Goal: Task Accomplishment & Management: Use online tool/utility

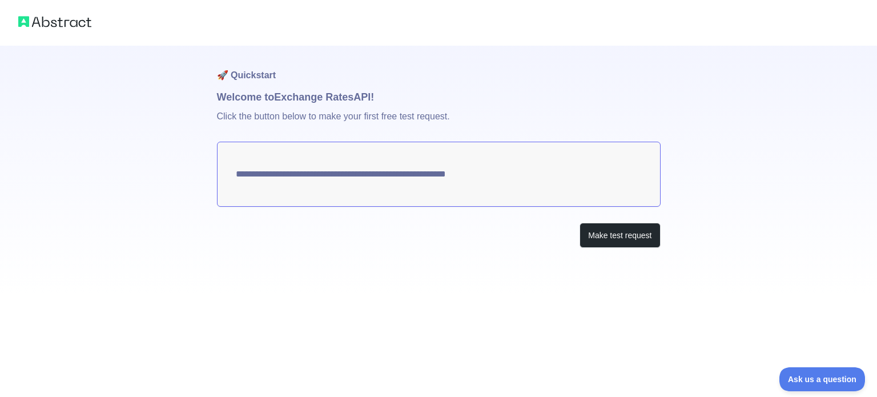
click at [74, 19] on img at bounding box center [54, 22] width 73 height 16
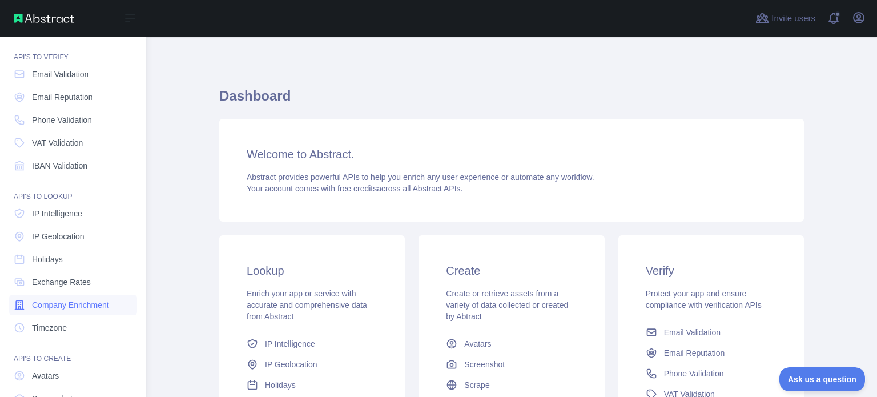
scroll to position [57, 0]
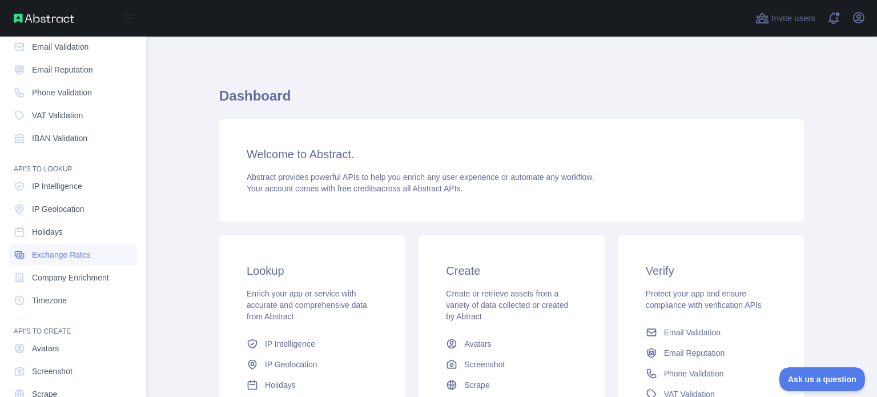
click at [77, 253] on span "Exchange Rates" at bounding box center [61, 254] width 59 height 11
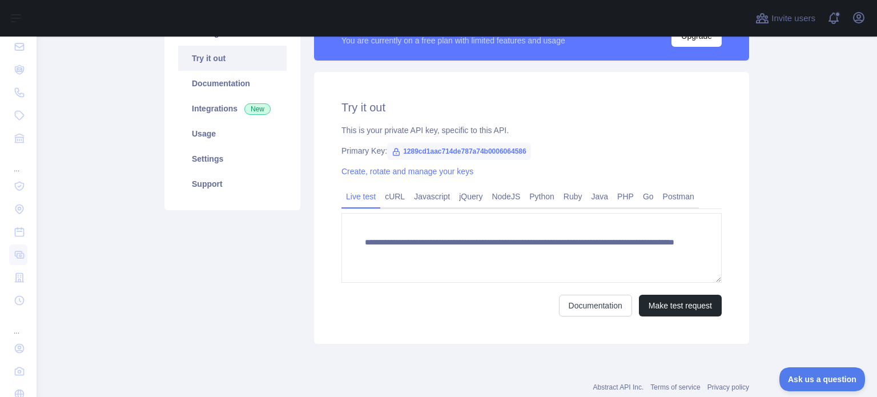
scroll to position [57, 0]
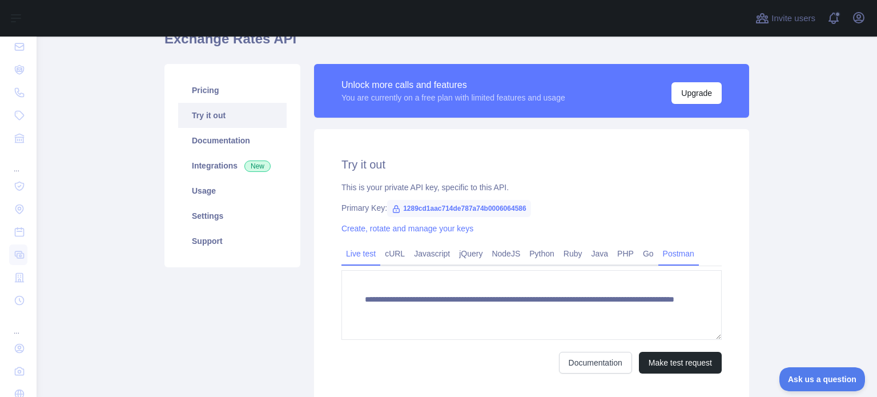
click at [669, 256] on link "Postman" at bounding box center [678, 253] width 41 height 18
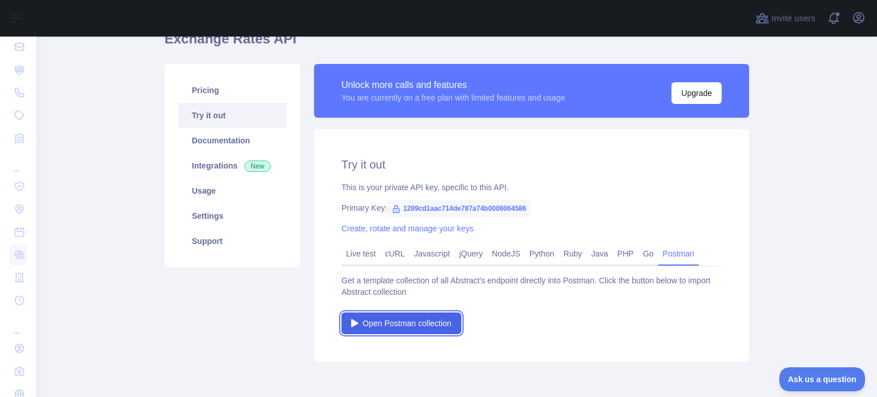
click at [419, 322] on span "Open Postman collection" at bounding box center [407, 323] width 89 height 11
click at [404, 209] on span "1289cd1aac714de787a74b0006064586" at bounding box center [459, 208] width 144 height 17
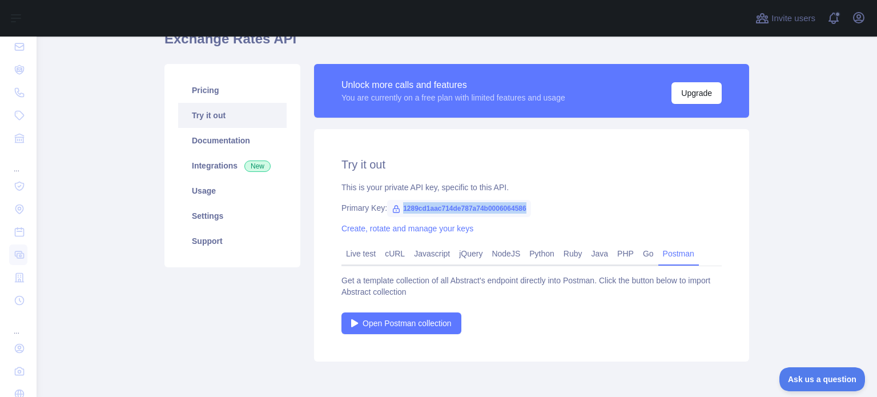
click at [405, 209] on span "1289cd1aac714de787a74b0006064586" at bounding box center [459, 208] width 144 height 17
copy span "1289cd1aac714de787a74b0006064586"
click at [360, 255] on link "Live test" at bounding box center [361, 253] width 39 height 18
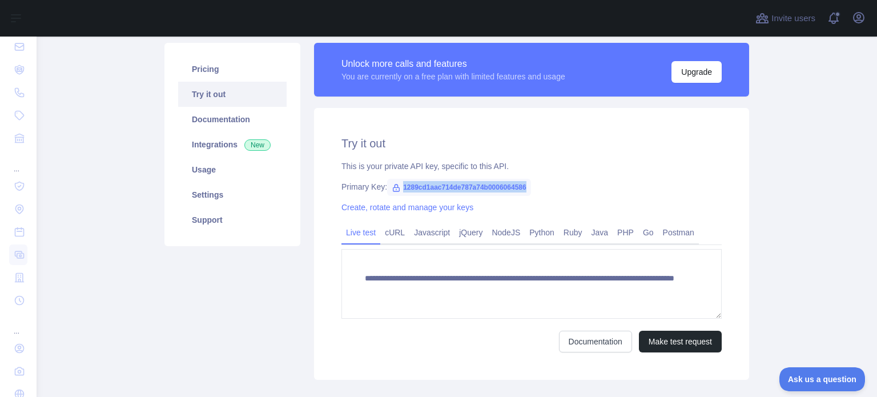
scroll to position [114, 0]
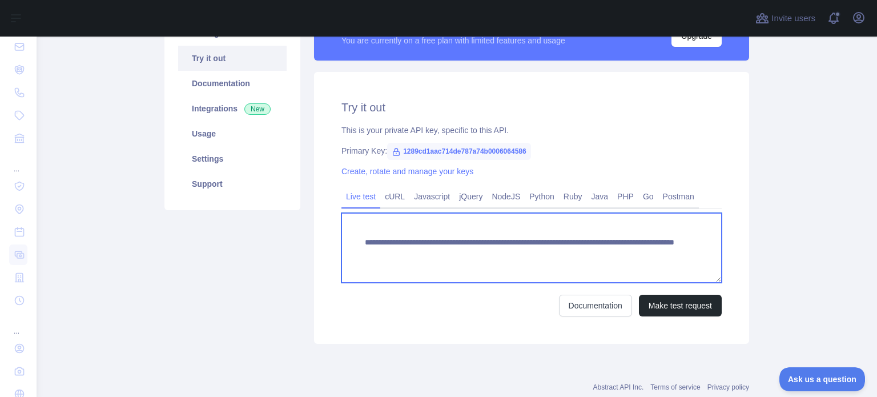
drag, startPoint x: 634, startPoint y: 256, endPoint x: 346, endPoint y: 235, distance: 288.6
click at [346, 235] on textarea "**********" at bounding box center [532, 248] width 380 height 70
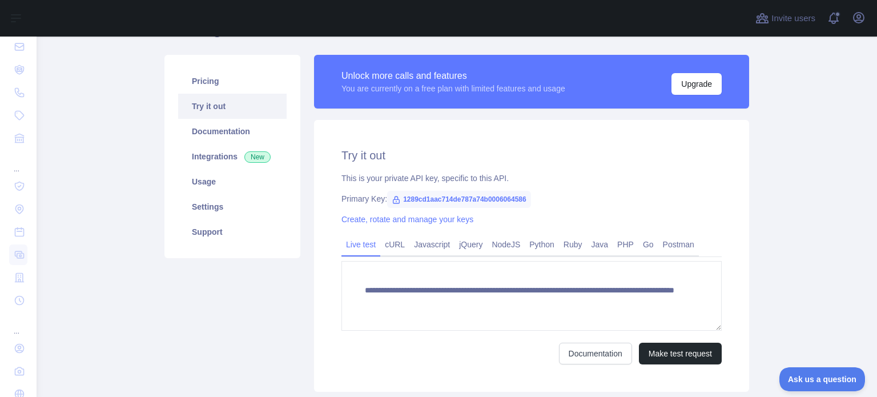
scroll to position [0, 0]
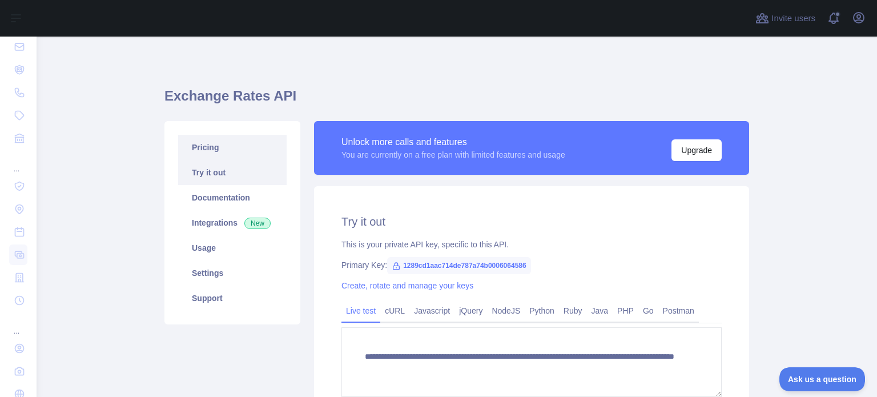
click at [216, 155] on link "Pricing" at bounding box center [232, 147] width 109 height 25
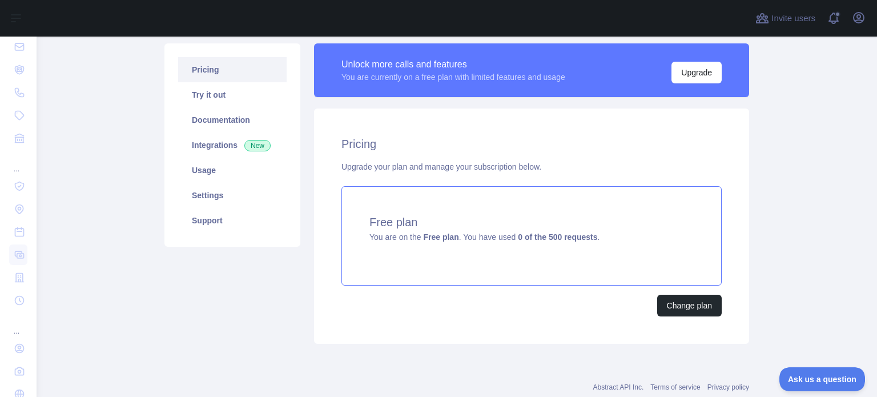
scroll to position [51, 0]
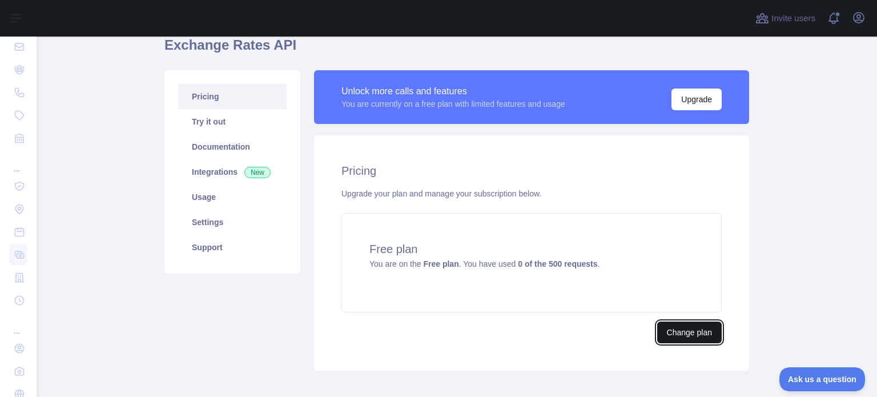
click at [677, 329] on button "Change plan" at bounding box center [689, 333] width 65 height 22
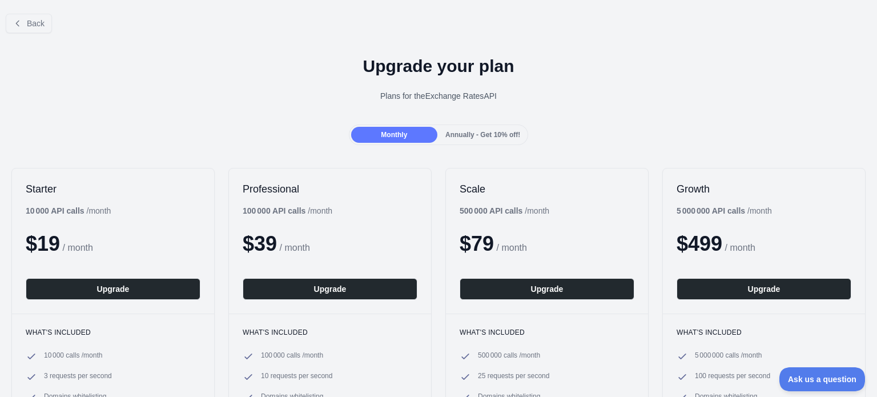
scroll to position [57, 0]
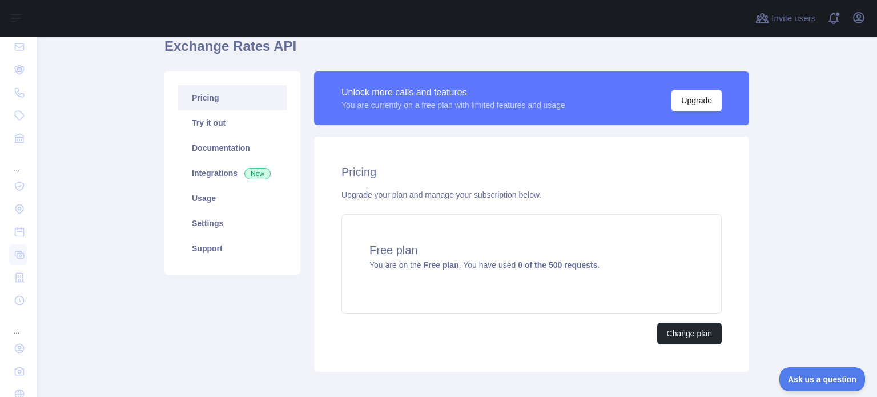
scroll to position [69, 0]
